Goal: Information Seeking & Learning: Learn about a topic

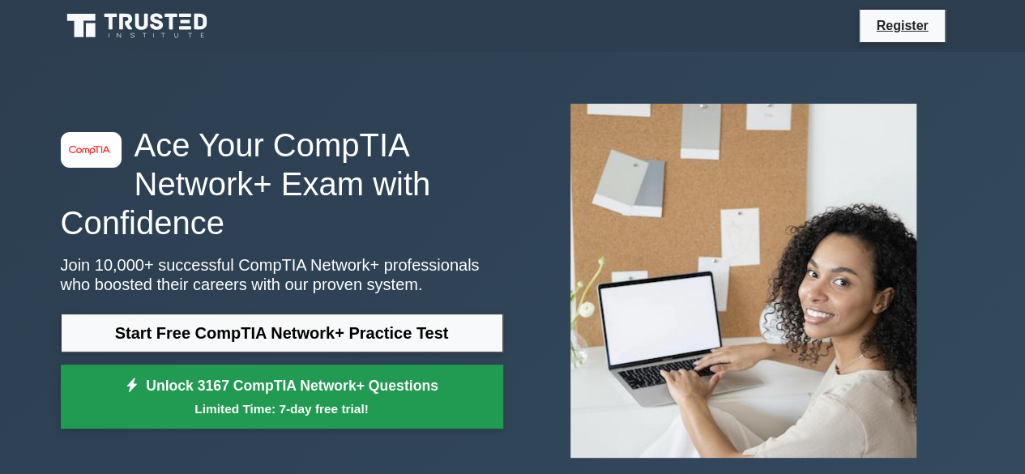
click at [326, 379] on link "Unlock 3167 CompTIA Network+ Questions Limited Time: 7-day free trial!" at bounding box center [282, 397] width 443 height 65
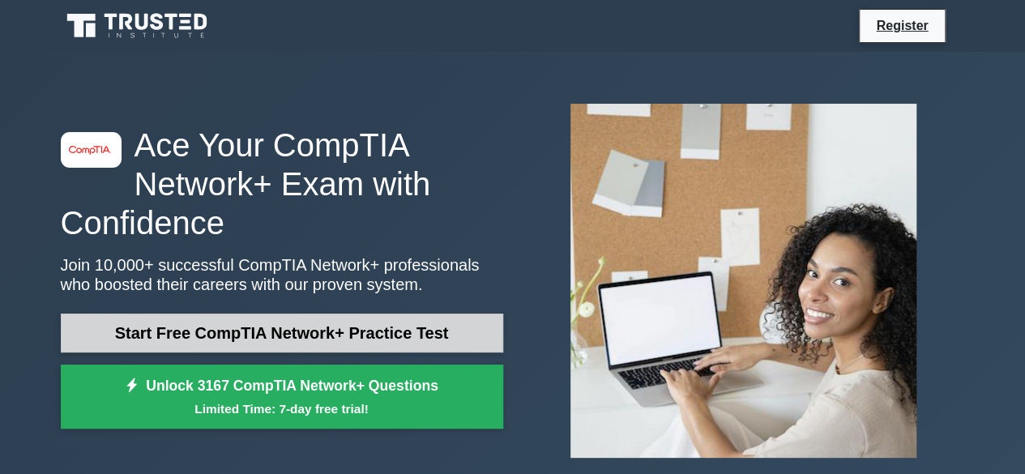
click at [315, 344] on link "Start Free CompTIA Network+ Practice Test" at bounding box center [282, 333] width 443 height 39
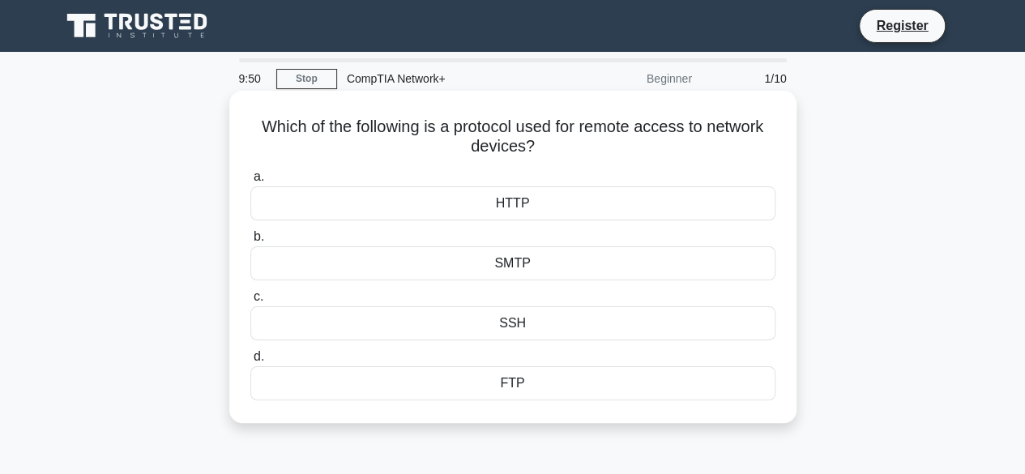
click at [541, 262] on div "SMTP" at bounding box center [512, 263] width 525 height 34
click at [250, 242] on input "b. SMTP" at bounding box center [250, 237] width 0 height 11
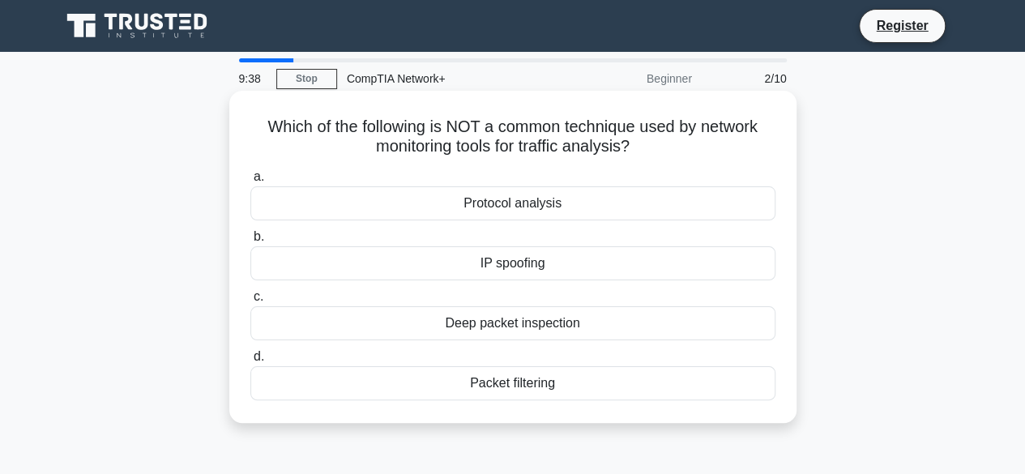
click at [642, 267] on div "IP spoofing" at bounding box center [512, 263] width 525 height 34
click at [250, 242] on input "b. IP spoofing" at bounding box center [250, 237] width 0 height 11
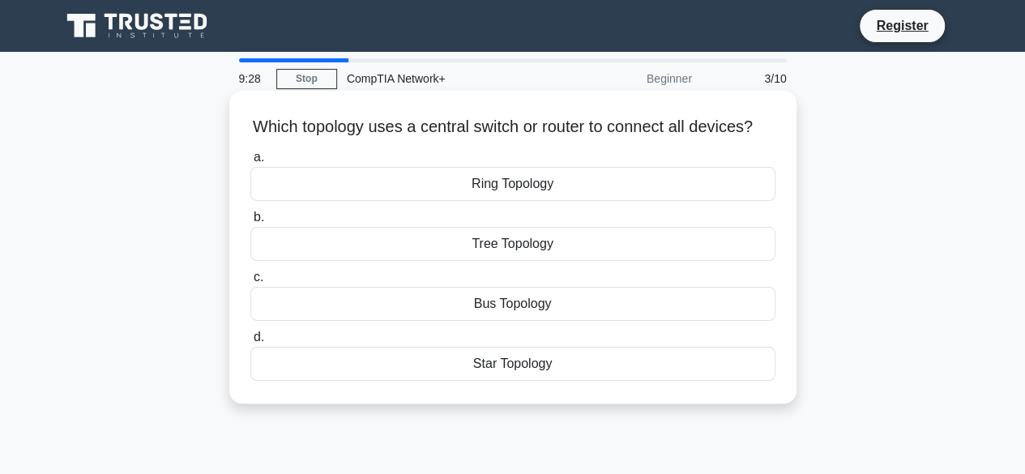
click at [548, 381] on div "Star Topology" at bounding box center [512, 364] width 525 height 34
click at [250, 343] on input "d. Star Topology" at bounding box center [250, 337] width 0 height 11
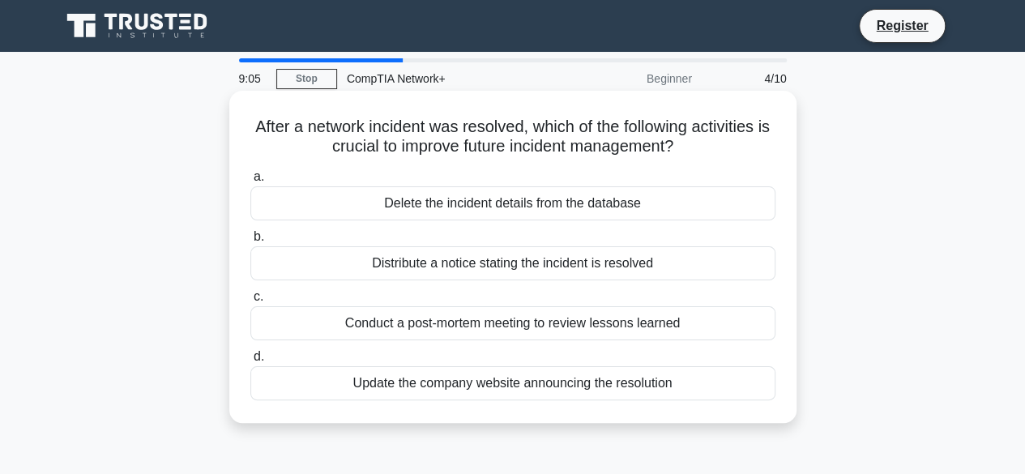
click at [559, 386] on div "Update the company website announcing the resolution" at bounding box center [512, 383] width 525 height 34
click at [250, 362] on input "d. Update the company website announcing the resolution" at bounding box center [250, 357] width 0 height 11
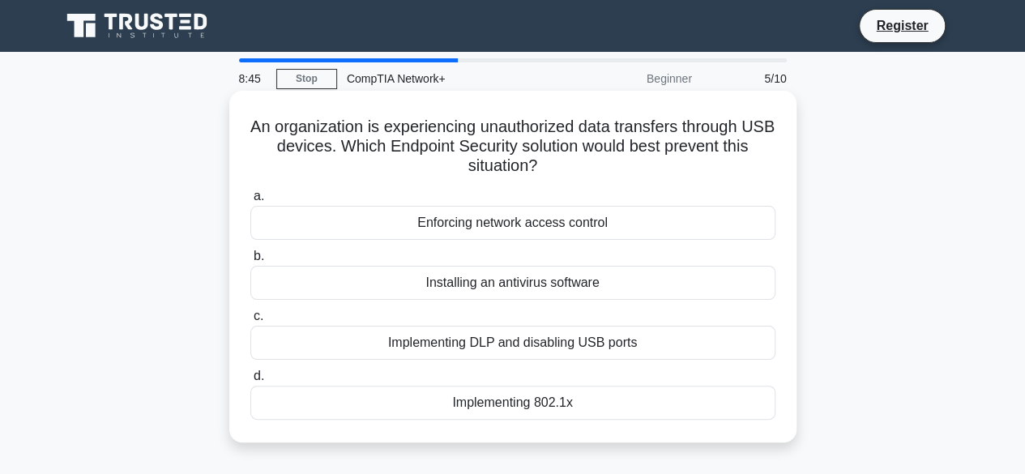
click at [540, 332] on div "Implementing DLP and disabling USB ports" at bounding box center [512, 343] width 525 height 34
click at [250, 322] on input "c. Implementing DLP and disabling USB ports" at bounding box center [250, 316] width 0 height 11
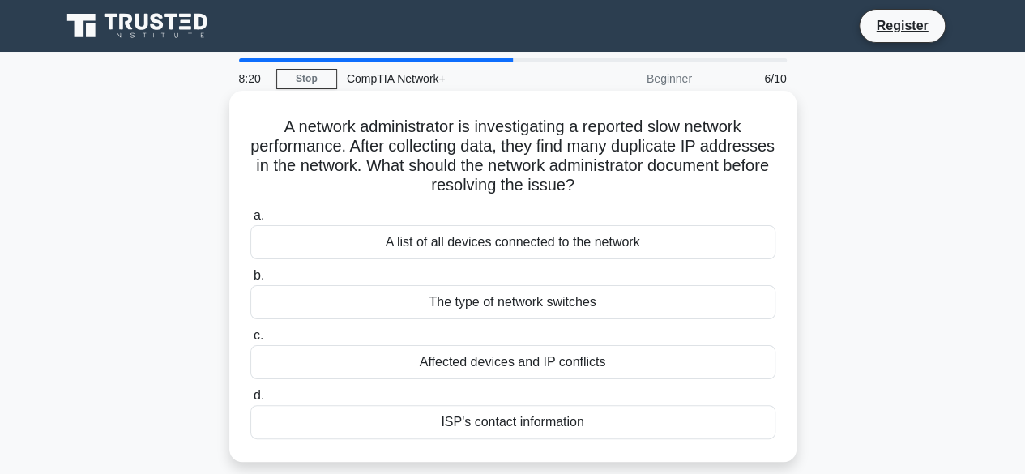
click at [548, 362] on div "Affected devices and IP conflicts" at bounding box center [512, 362] width 525 height 34
click at [250, 341] on input "c. Affected devices and IP conflicts" at bounding box center [250, 336] width 0 height 11
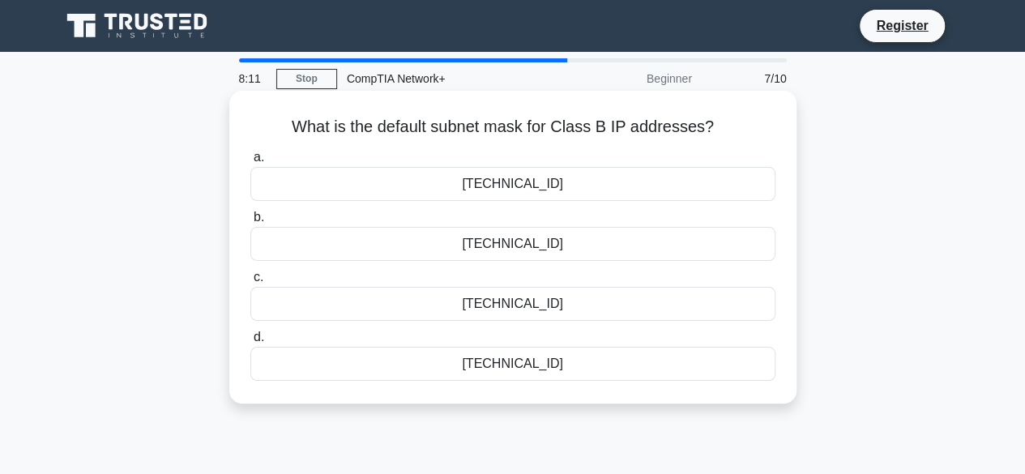
click at [532, 194] on div "255.255.0.0" at bounding box center [512, 184] width 525 height 34
click at [250, 163] on input "a. 255.255.0.0" at bounding box center [250, 157] width 0 height 11
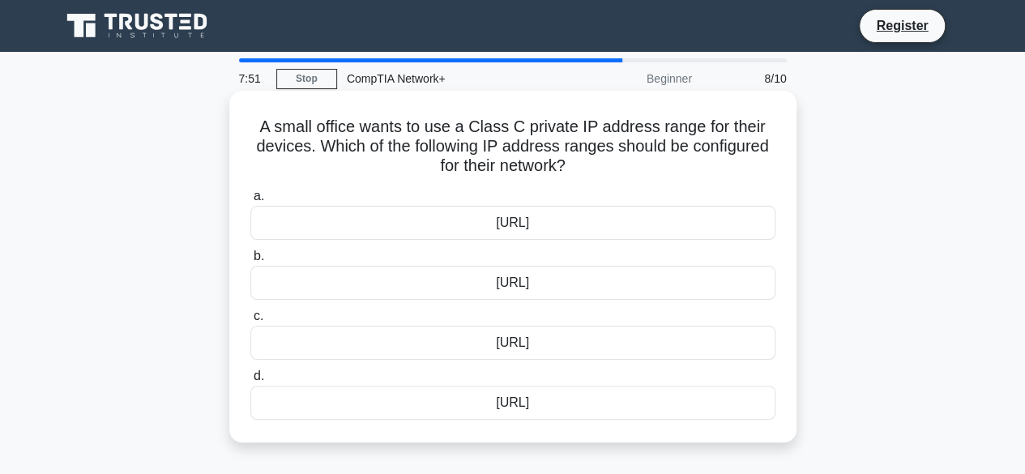
click at [560, 286] on div "192.168.0.0/16" at bounding box center [512, 283] width 525 height 34
click at [250, 262] on input "b. 192.168.0.0/16" at bounding box center [250, 256] width 0 height 11
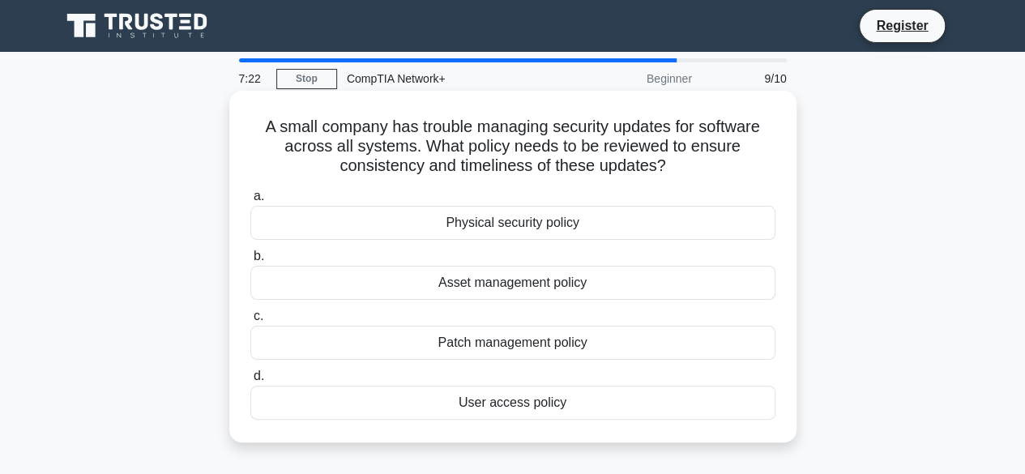
click at [554, 401] on div "User access policy" at bounding box center [512, 403] width 525 height 34
click at [250, 382] on input "d. User access policy" at bounding box center [250, 376] width 0 height 11
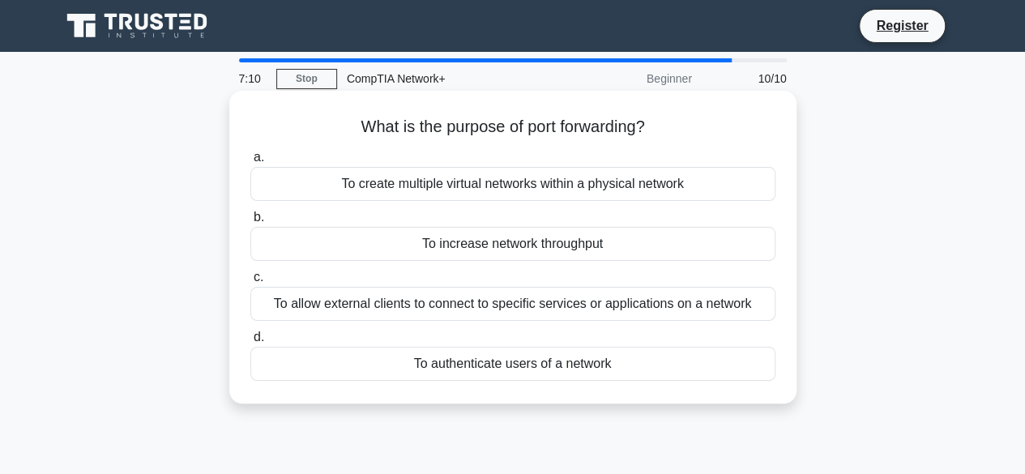
click at [535, 311] on div "To allow external clients to connect to specific services or applications on a …" at bounding box center [512, 304] width 525 height 34
click at [250, 283] on input "c. To allow external clients to connect to specific services or applications on…" at bounding box center [250, 277] width 0 height 11
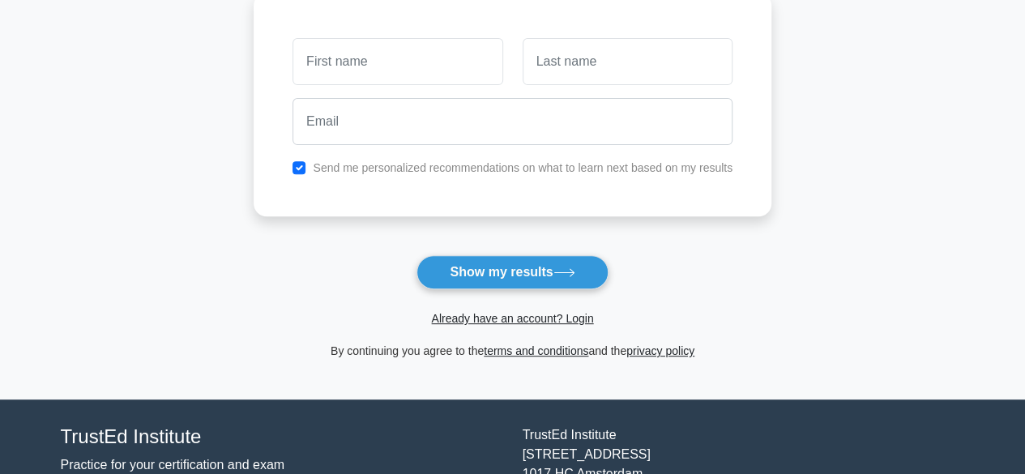
scroll to position [243, 0]
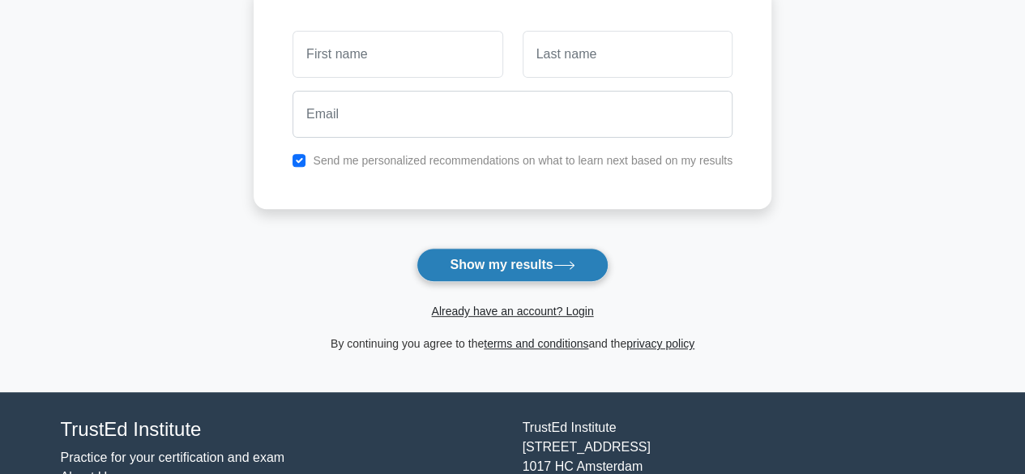
click at [529, 272] on button "Show my results" at bounding box center [512, 265] width 191 height 34
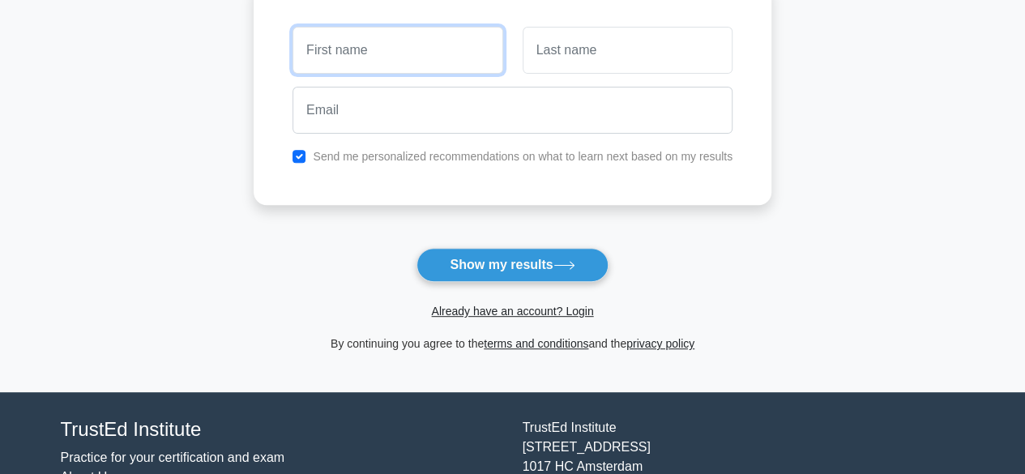
click at [406, 44] on input "text" at bounding box center [398, 50] width 210 height 47
type input "Vinay"
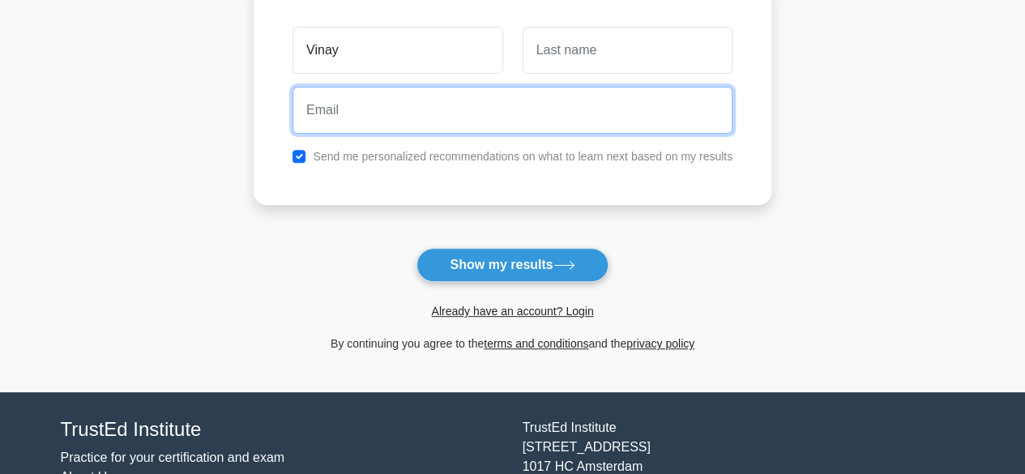
click at [407, 107] on input "email" at bounding box center [513, 110] width 440 height 47
type input "vinaygowd150@gmail.com"
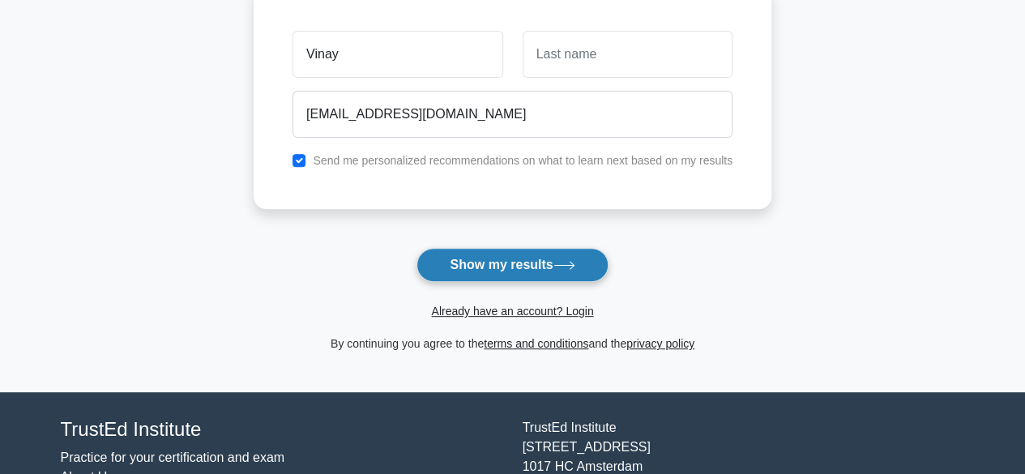
click at [467, 257] on button "Show my results" at bounding box center [512, 265] width 191 height 34
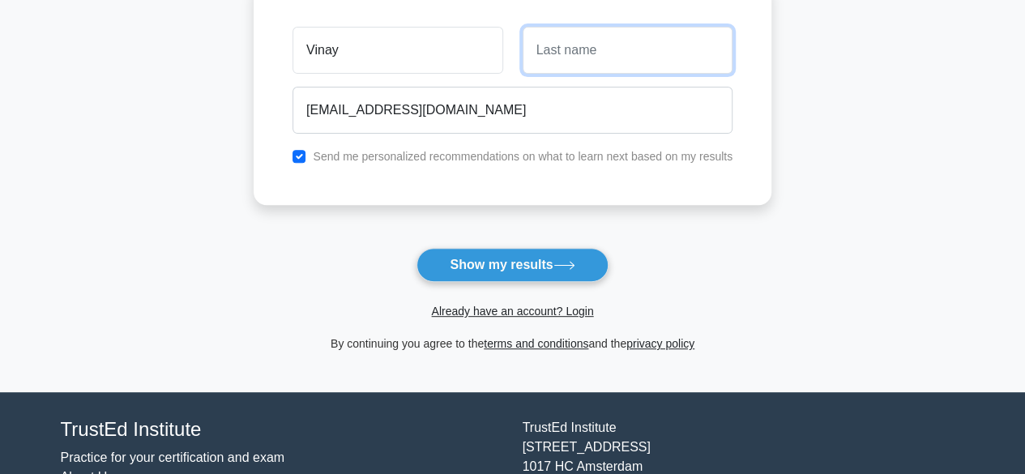
click at [542, 58] on input "text" at bounding box center [628, 50] width 210 height 47
type input "Gowda"
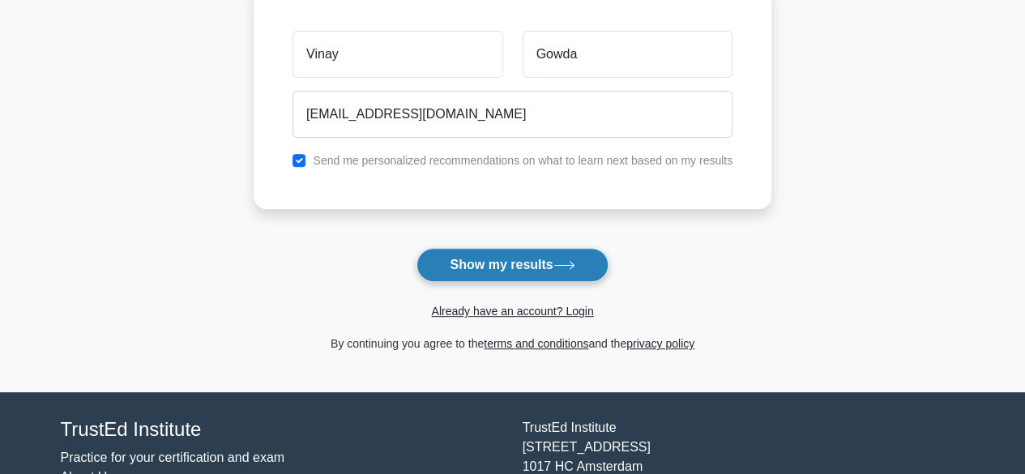
click at [568, 267] on icon at bounding box center [565, 265] width 22 height 9
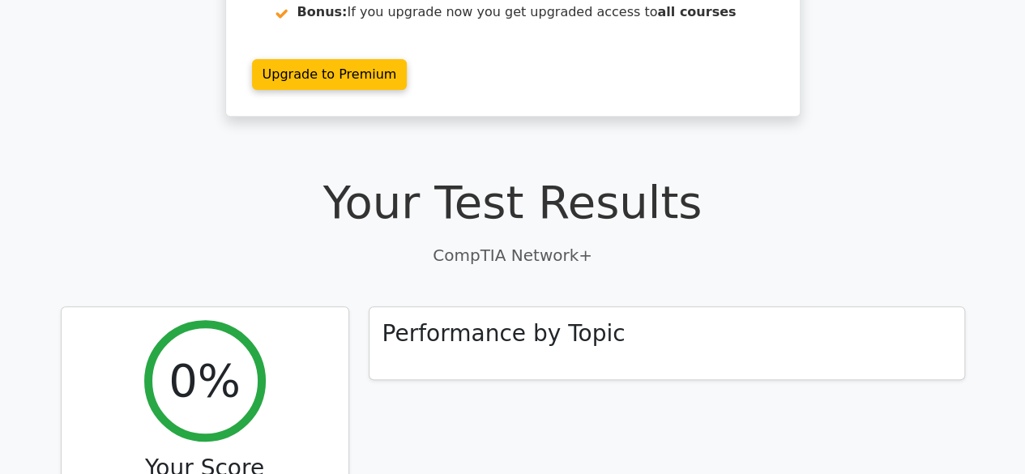
scroll to position [330, 0]
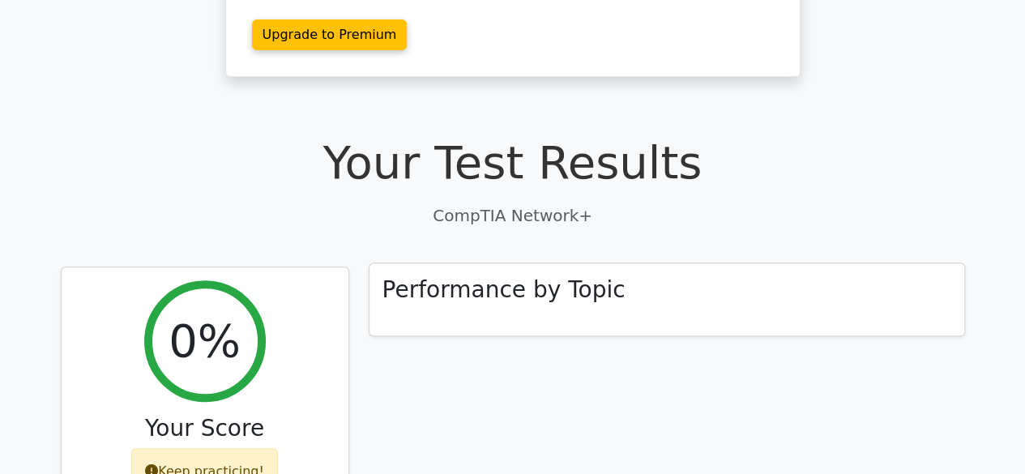
drag, startPoint x: 0, startPoint y: 0, endPoint x: 568, endPoint y: 267, distance: 627.7
click at [568, 267] on div "Performance by Topic" at bounding box center [667, 299] width 595 height 73
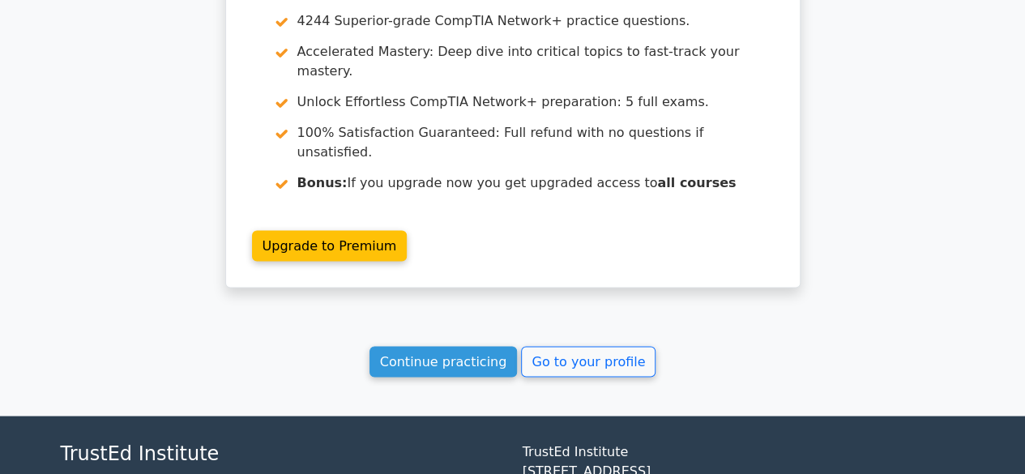
scroll to position [1384, 0]
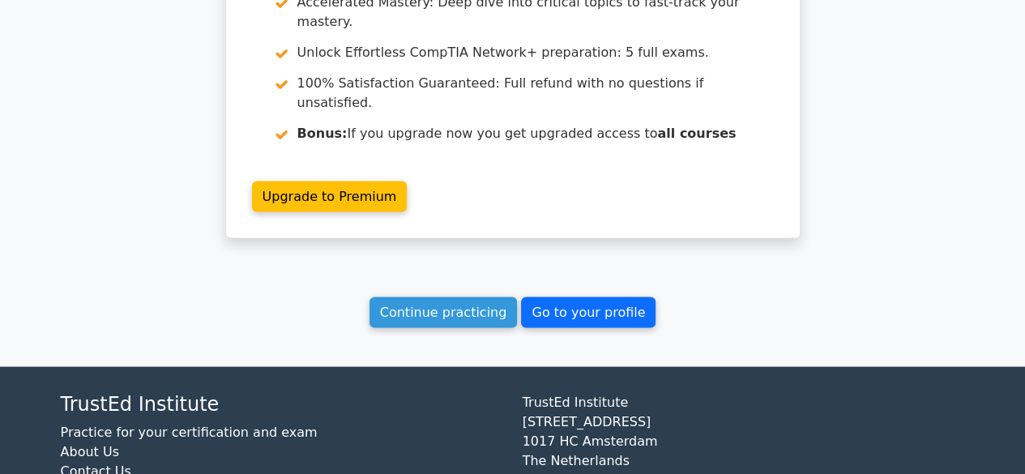
click at [612, 297] on link "Go to your profile" at bounding box center [588, 312] width 135 height 31
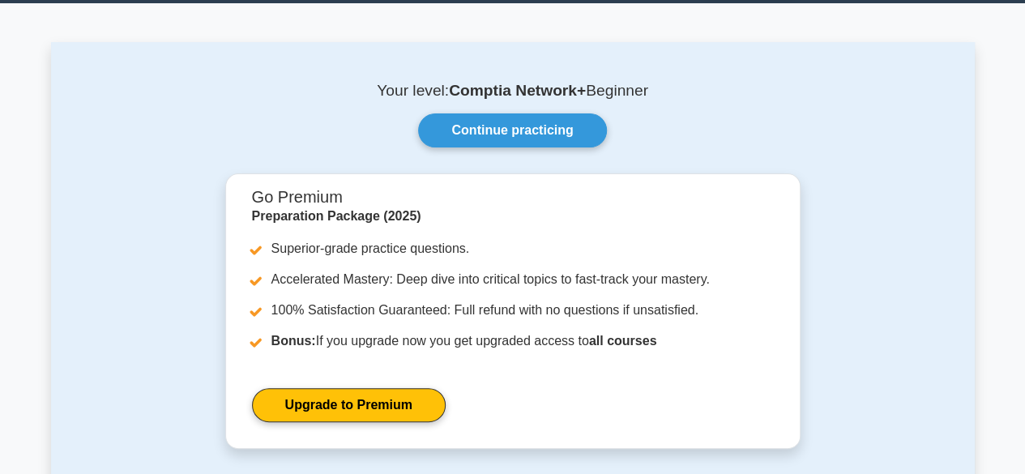
scroll to position [15, 0]
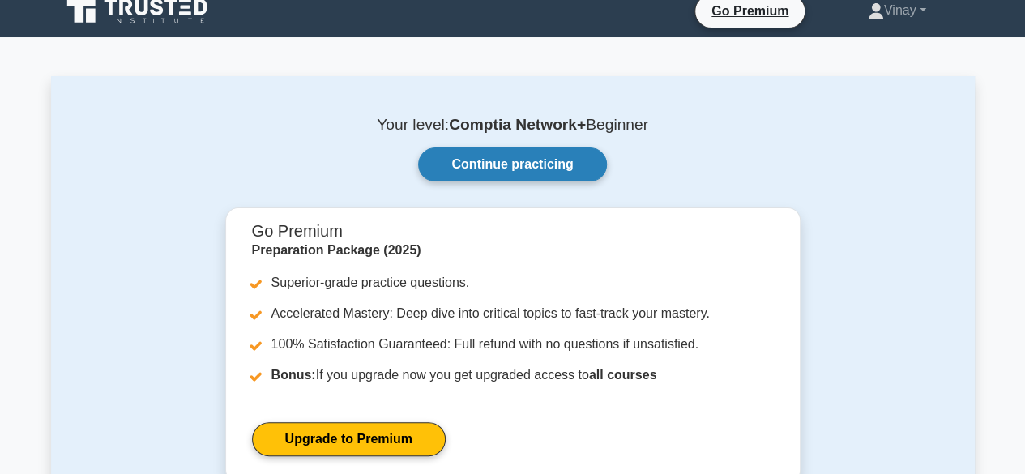
click at [587, 160] on link "Continue practicing" at bounding box center [512, 165] width 188 height 34
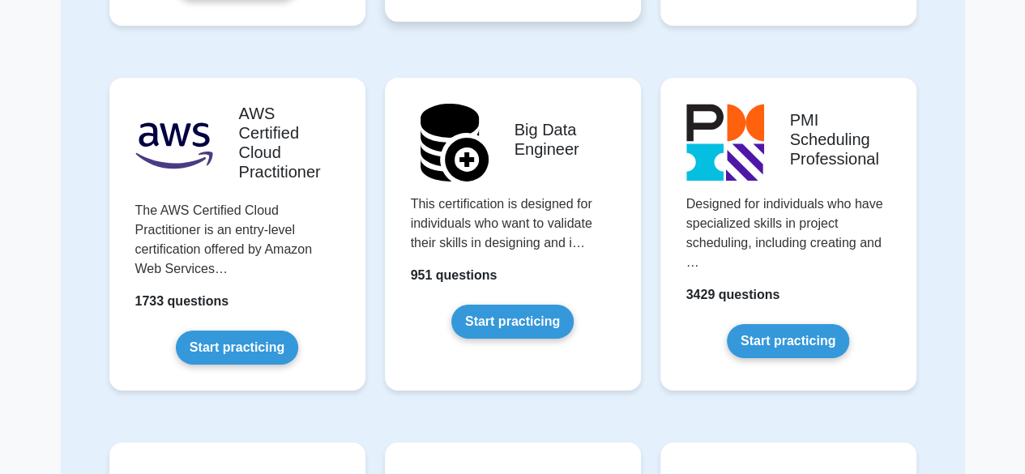
scroll to position [2594, 0]
